Goal: Task Accomplishment & Management: Use online tool/utility

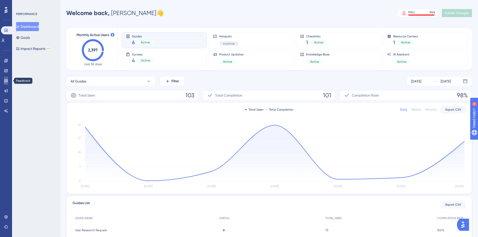
click at [6, 82] on icon at bounding box center [6, 81] width 4 height 3
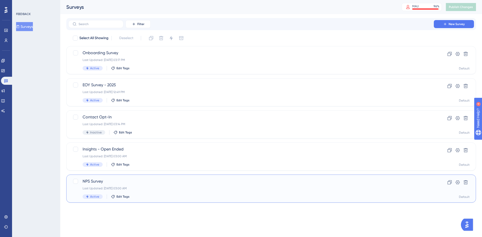
click at [170, 183] on span "NPS Survey" at bounding box center [251, 181] width 337 height 6
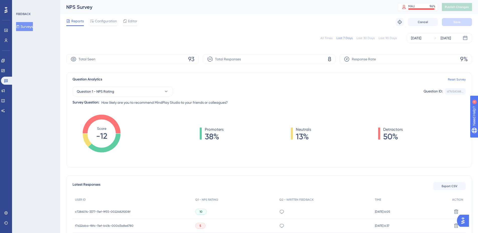
click at [381, 38] on div "Last 90 Days" at bounding box center [388, 38] width 18 height 4
click at [416, 37] on div "Jul 02 2025" at bounding box center [416, 38] width 10 height 6
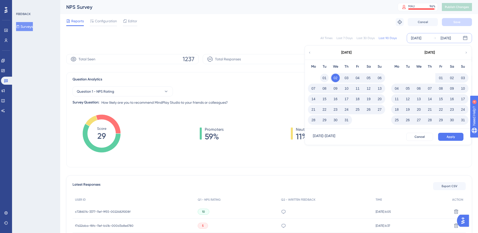
click at [325, 77] on button "01" at bounding box center [324, 78] width 9 height 9
click at [447, 138] on span "Apply" at bounding box center [451, 137] width 8 height 4
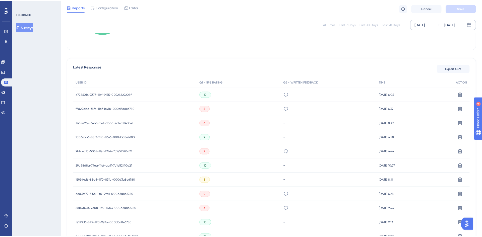
scroll to position [75, 0]
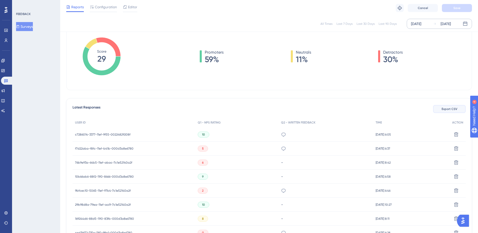
click at [435, 110] on button "Export CSV" at bounding box center [449, 109] width 33 height 8
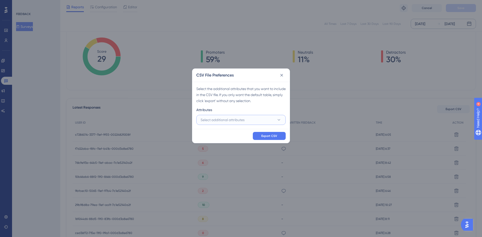
click at [266, 118] on button "Select additional attributes" at bounding box center [240, 120] width 89 height 10
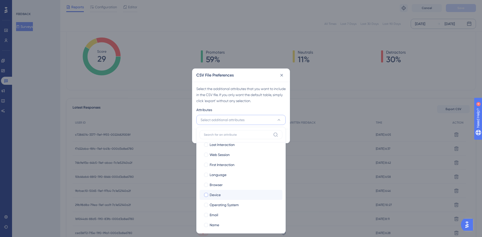
scroll to position [8, 0]
click at [207, 214] on div at bounding box center [206, 213] width 4 height 4
checkbox input "true"
click at [207, 222] on div at bounding box center [206, 223] width 4 height 4
click at [211, 222] on label "Name Name" at bounding box center [241, 223] width 83 height 10
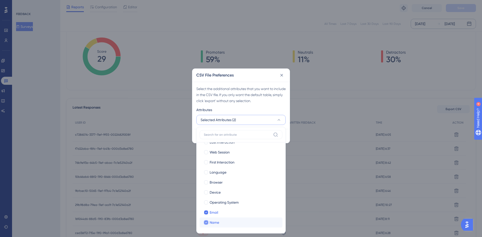
click at [206, 231] on input "Name" at bounding box center [206, 231] width 0 height 0
checkbox input "true"
click at [206, 222] on div at bounding box center [206, 223] width 4 height 4
click at [206, 184] on div at bounding box center [206, 182] width 4 height 4
checkbox input "true"
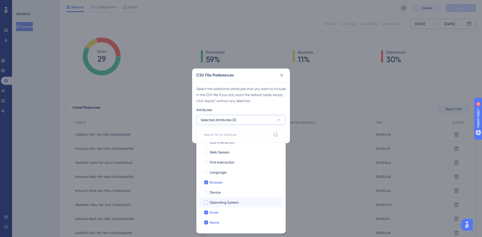
click at [206, 201] on div at bounding box center [206, 203] width 4 height 4
checkbox input "true"
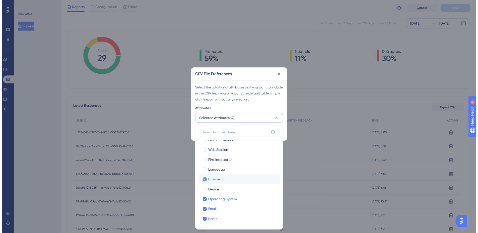
scroll to position [0, 0]
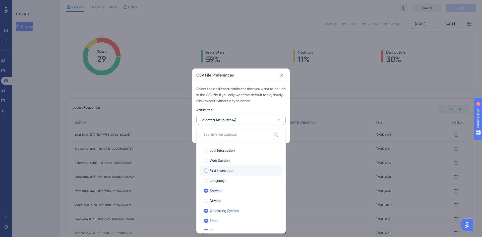
click at [207, 171] on div at bounding box center [206, 171] width 4 height 4
checkbox input "true"
click at [206, 151] on div at bounding box center [206, 151] width 4 height 4
click at [205, 152] on div at bounding box center [206, 151] width 4 height 4
checkbox input "false"
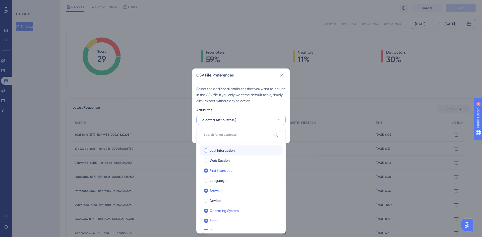
click at [273, 109] on div "Attributes" at bounding box center [240, 111] width 89 height 8
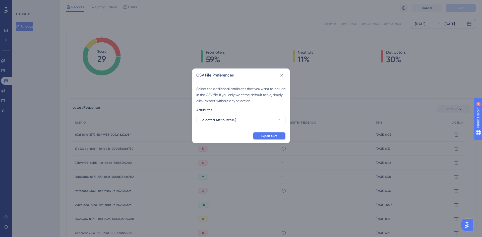
click at [272, 136] on span "Export CSV" at bounding box center [269, 136] width 16 height 4
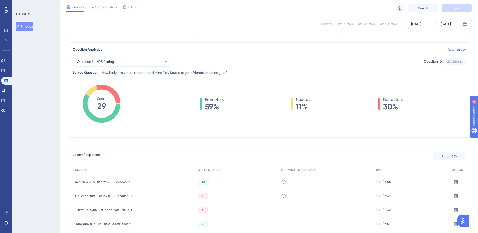
scroll to position [25, 0]
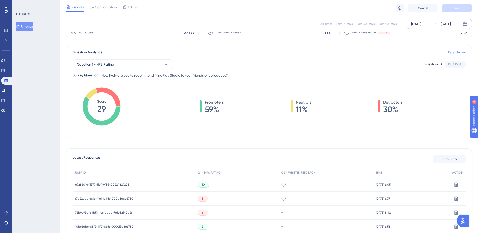
click at [303, 16] on div "All Times Last 7 Days Last 30 Days Last 90 Days Jul 01 2025 Sep 29 2025" at bounding box center [269, 24] width 418 height 16
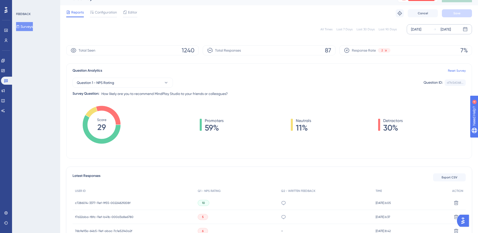
scroll to position [0, 0]
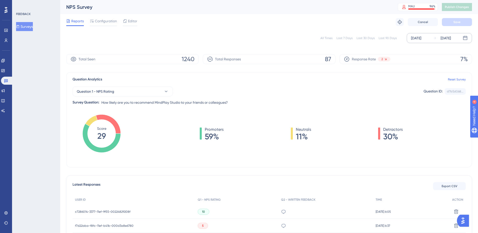
click at [447, 36] on div "Sep 29 2025" at bounding box center [446, 38] width 10 height 6
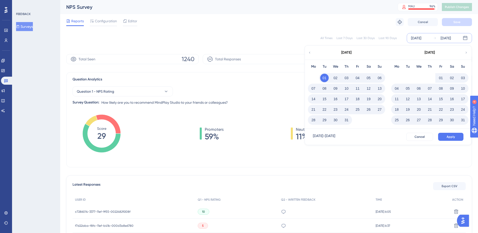
click at [297, 34] on div "All Times Last 7 Days Last 30 Days Last 90 Days Jul 01 2025 Sep 29 2025 July 20…" at bounding box center [269, 38] width 406 height 10
